Goal: Information Seeking & Learning: Check status

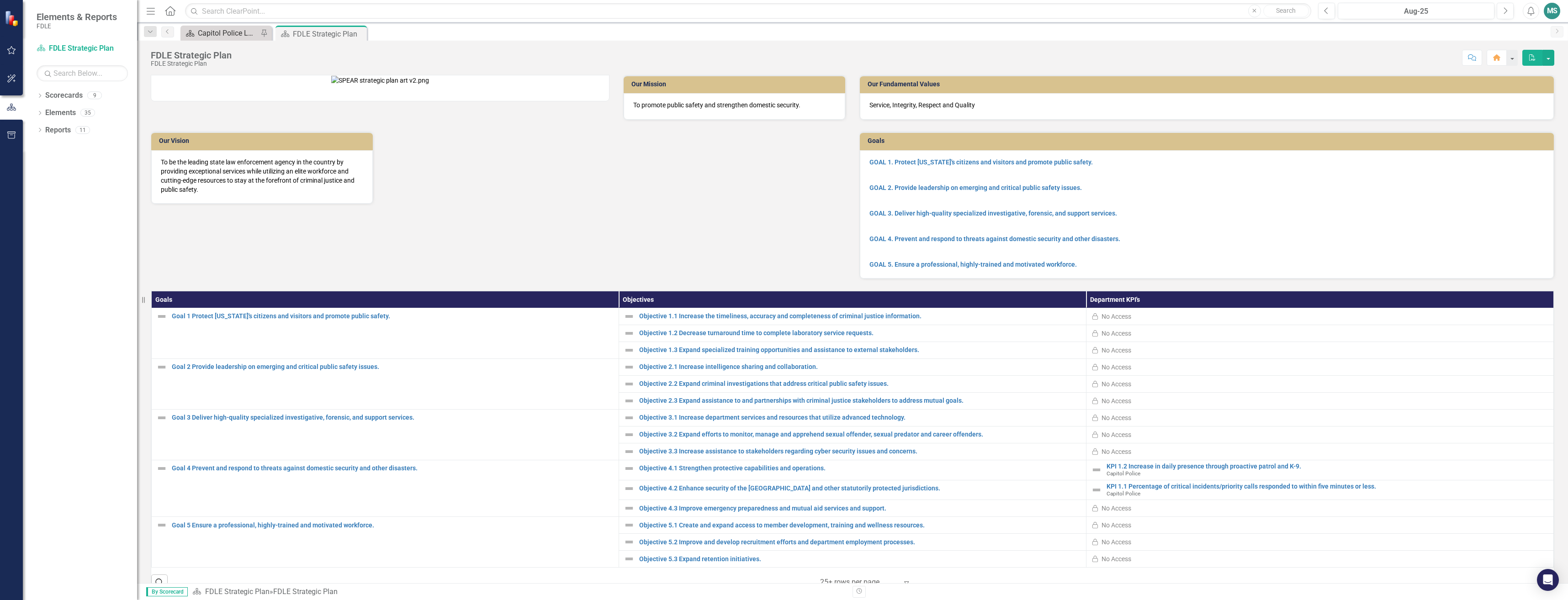
click at [228, 37] on div "Capitol Police Landing" at bounding box center [228, 33] width 60 height 12
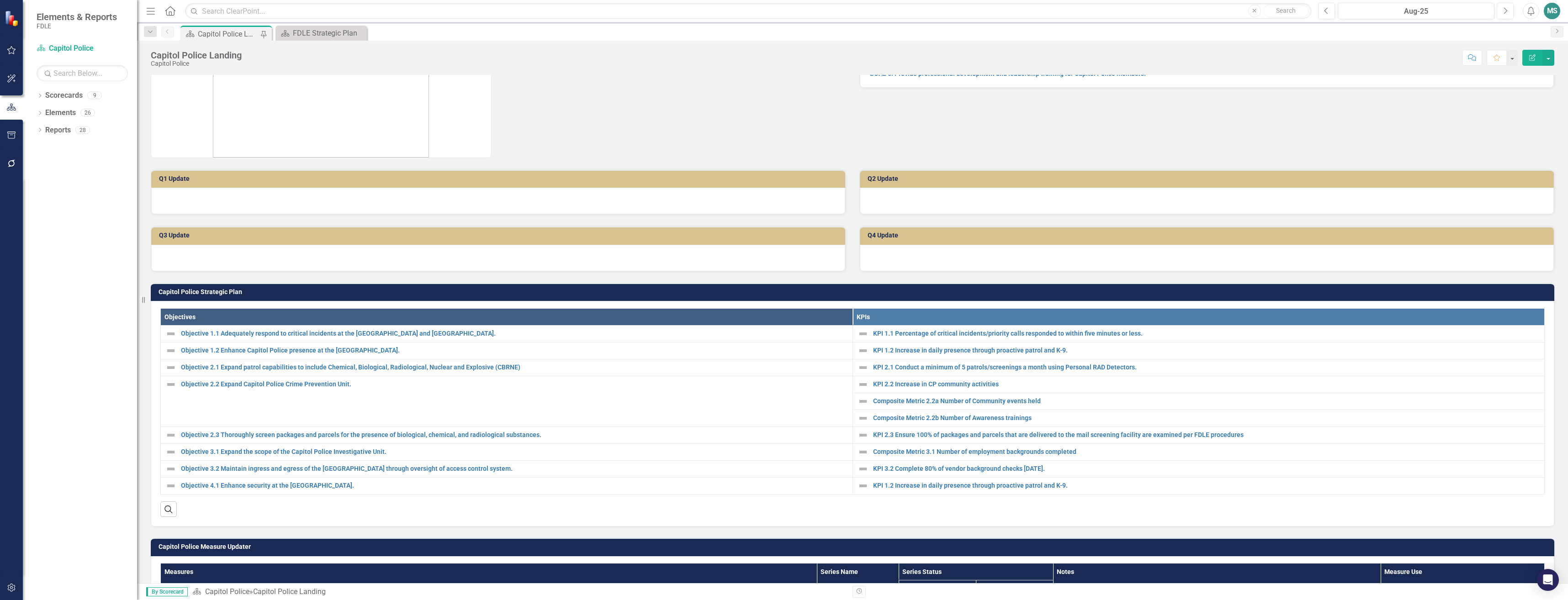
scroll to position [182, 0]
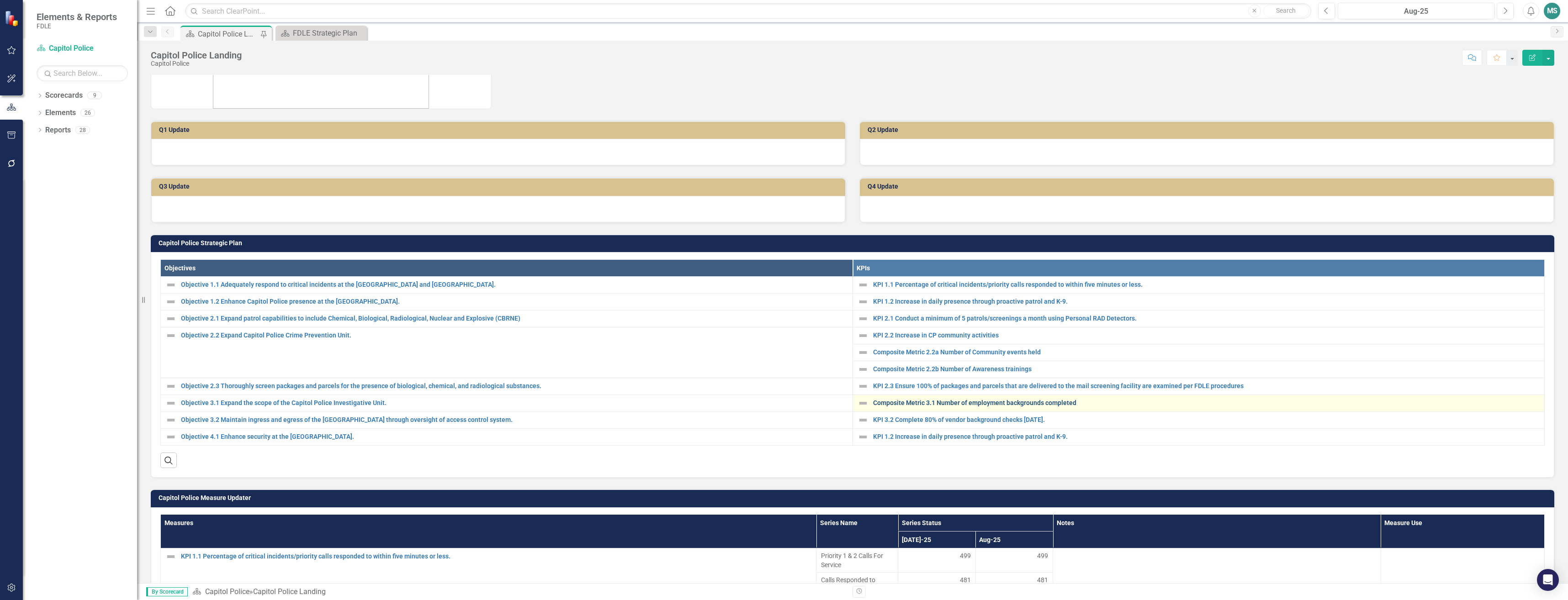
click at [894, 404] on link "Composite Metric 3.1 Number of employment backgrounds completed" at bounding box center [1206, 403] width 667 height 7
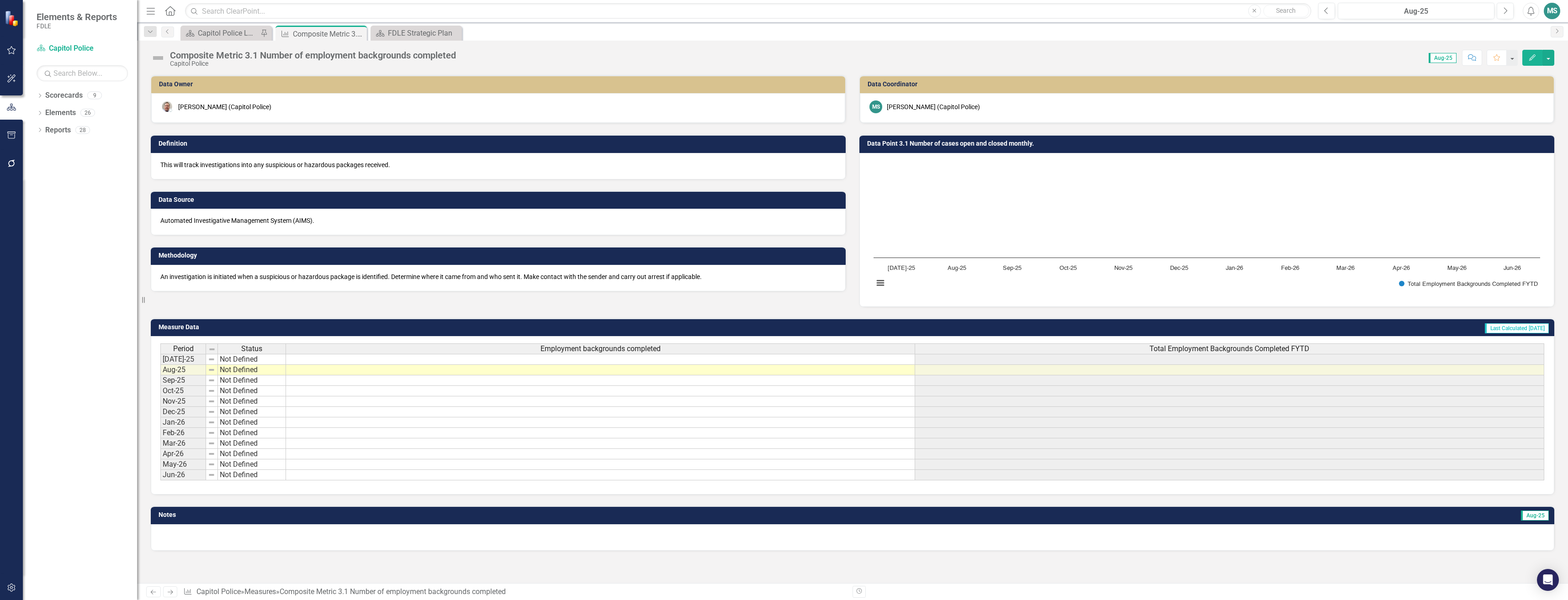
click at [387, 358] on td at bounding box center [601, 359] width 629 height 11
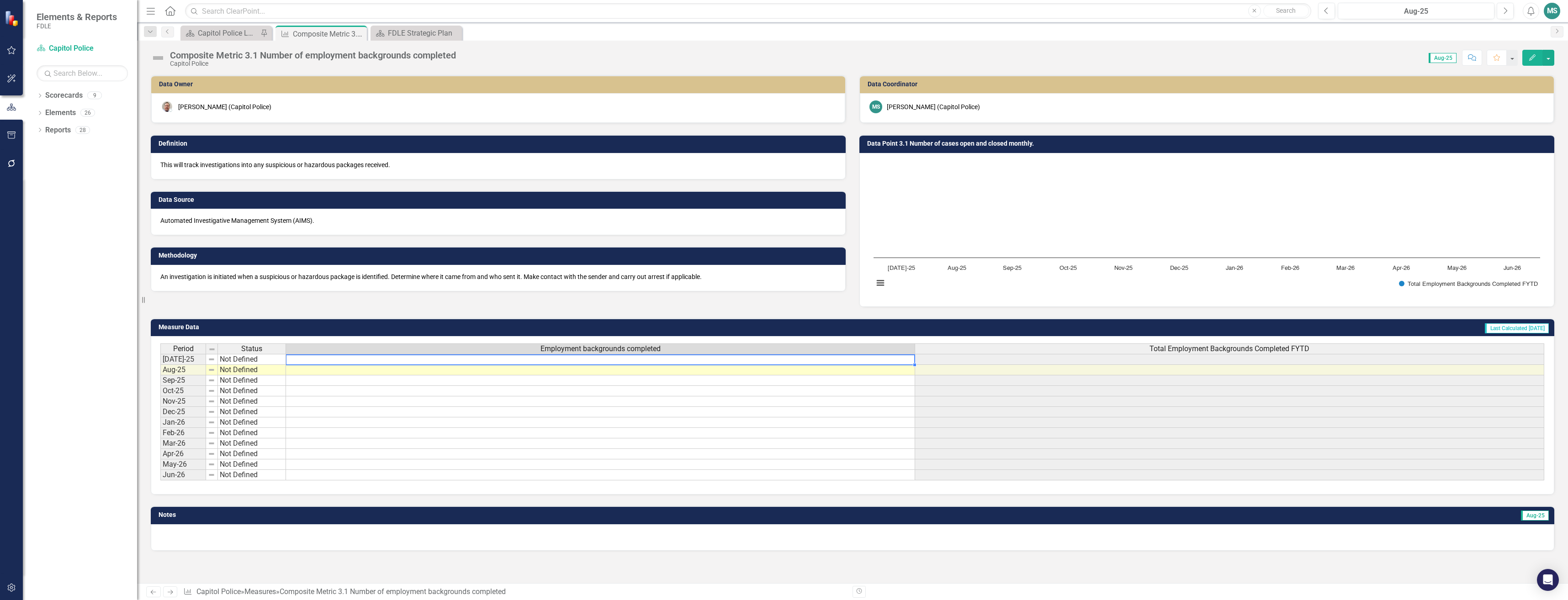
click at [387, 360] on td at bounding box center [601, 359] width 629 height 11
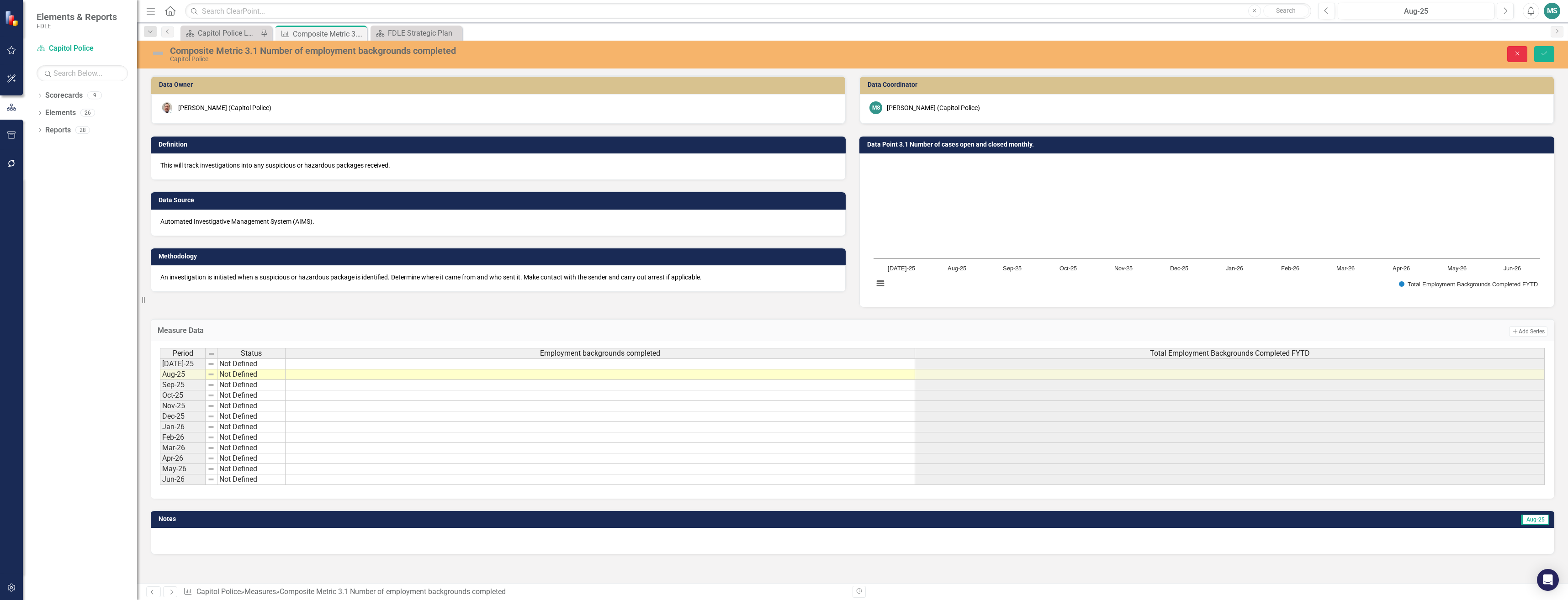
click at [1522, 51] on button "Close" at bounding box center [1517, 54] width 20 height 16
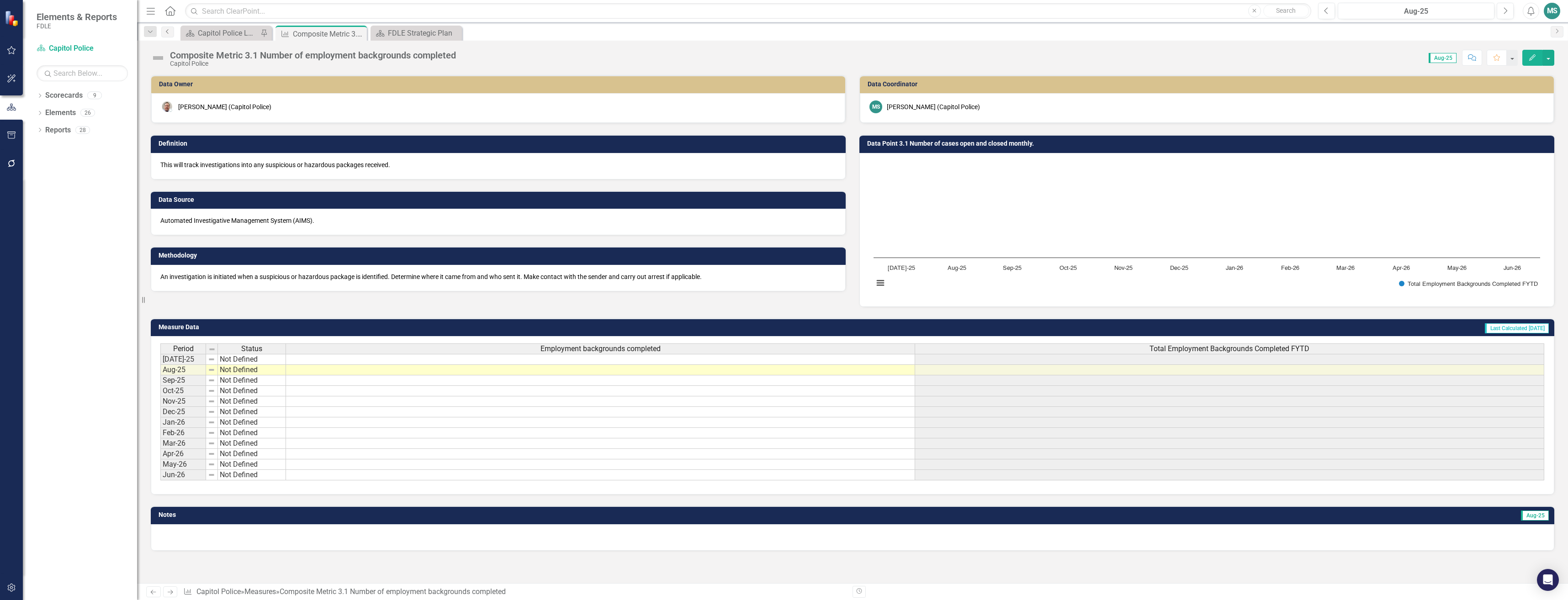
click at [163, 34] on link "Previous" at bounding box center [167, 32] width 12 height 11
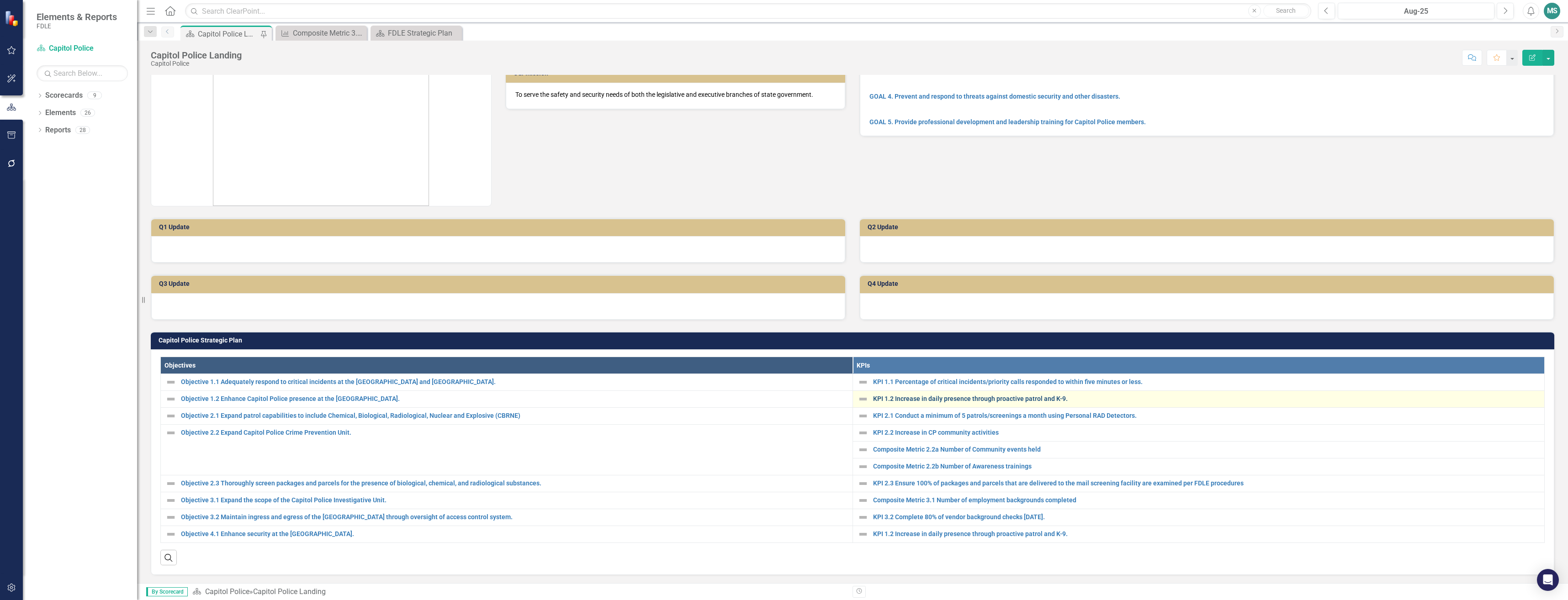
scroll to position [137, 0]
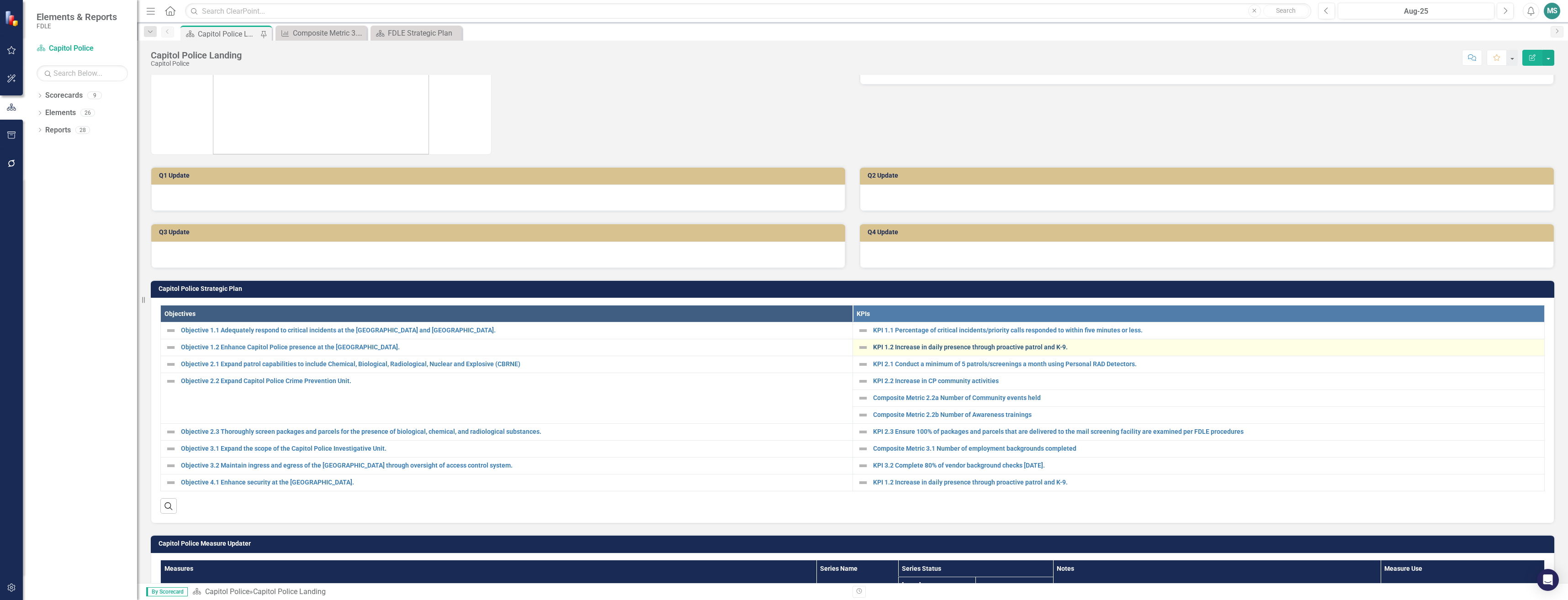
click at [923, 347] on link "KPI 1.2 Increase in daily presence through proactive patrol and K-9." at bounding box center [1206, 347] width 667 height 7
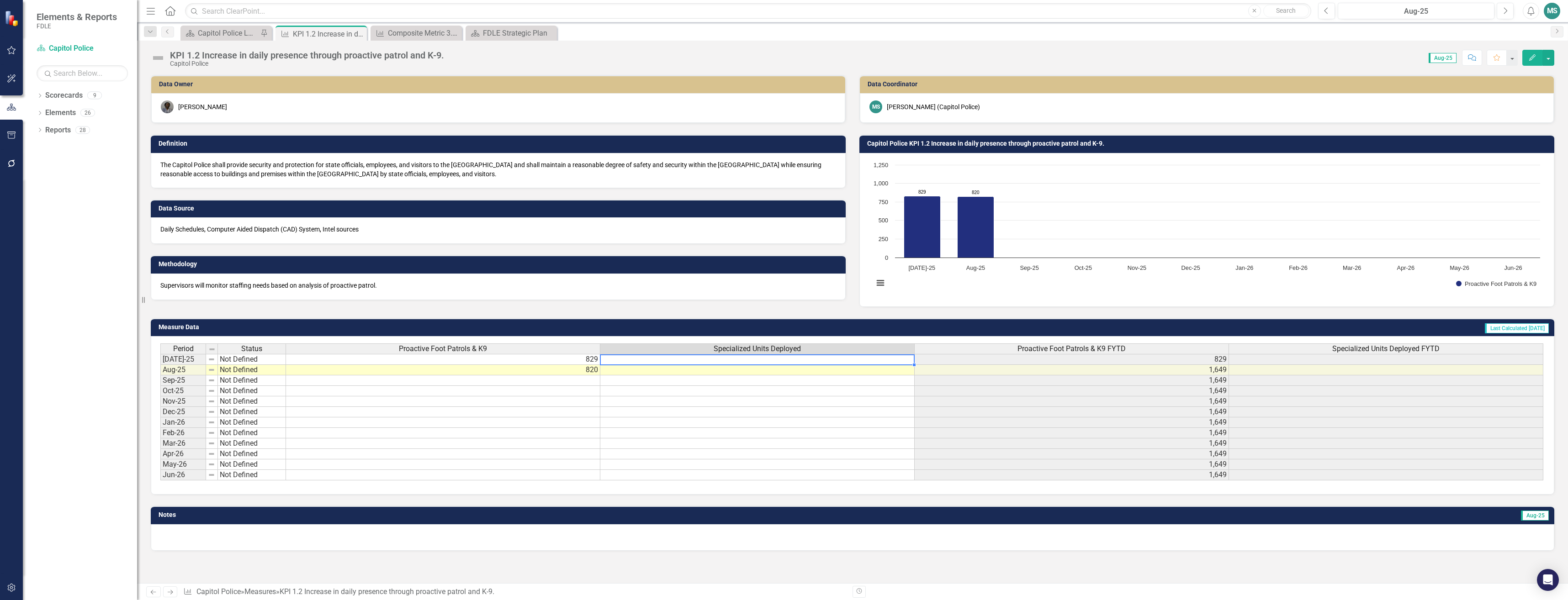
click at [703, 362] on td at bounding box center [757, 359] width 314 height 11
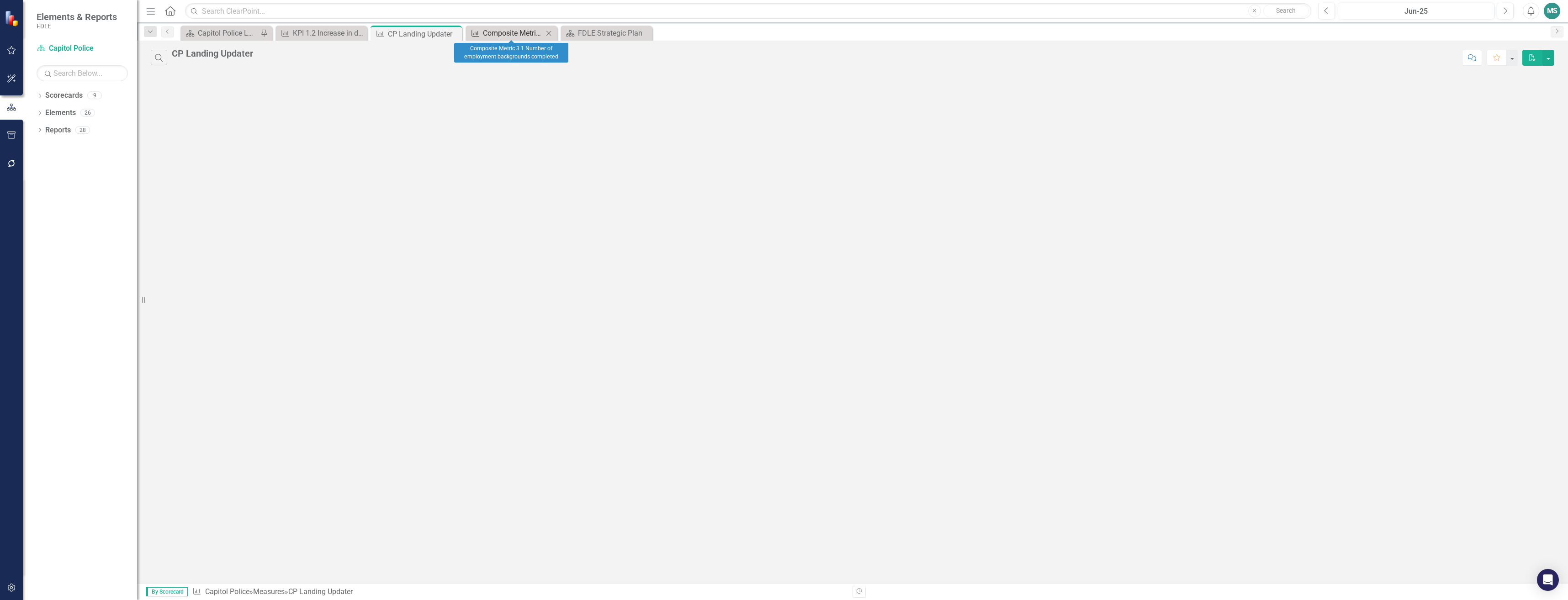
click at [510, 32] on div "Composite Metric 3.1 Number of employment backgrounds completed" at bounding box center [513, 33] width 60 height 12
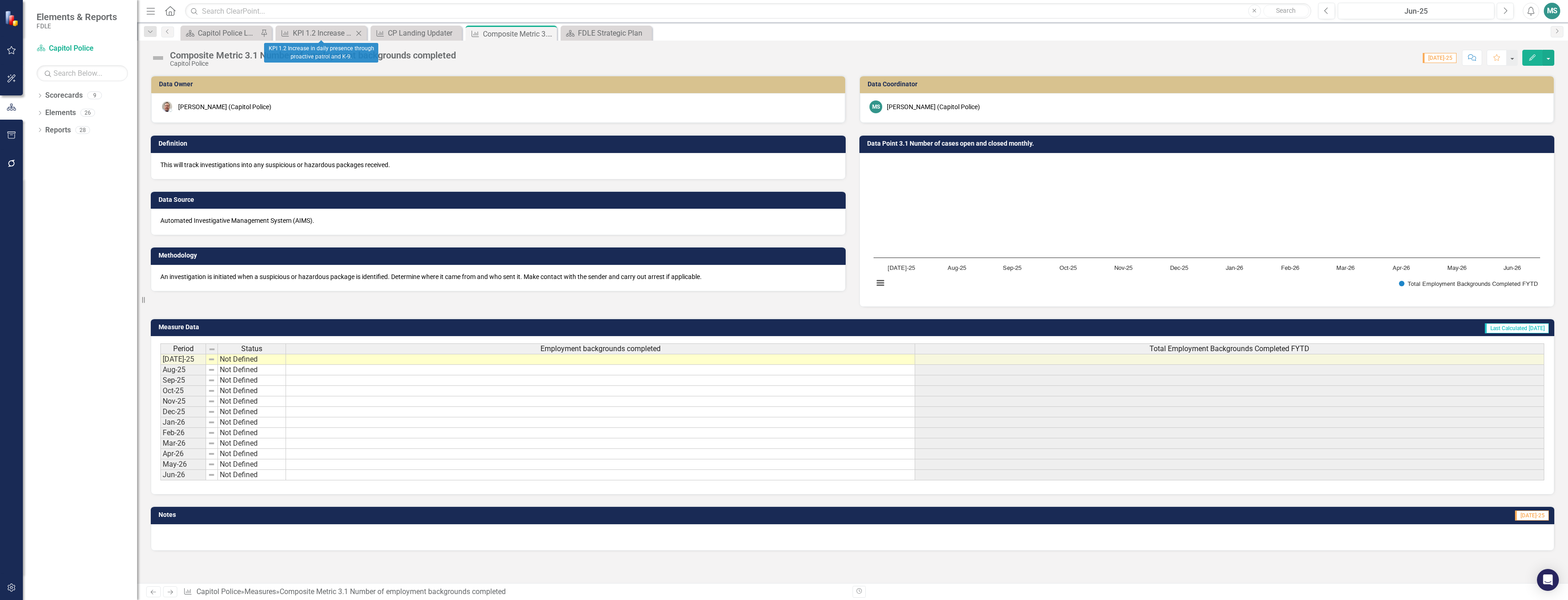
click at [322, 26] on div "Measure KPI 1.2 Increase in daily presence through proactive patrol and K-9. Cl…" at bounding box center [321, 33] width 91 height 15
click at [321, 32] on div "KPI 1.2 Increase in daily presence through proactive patrol and K-9." at bounding box center [322, 33] width 60 height 12
